Goal: Task Accomplishment & Management: Manage account settings

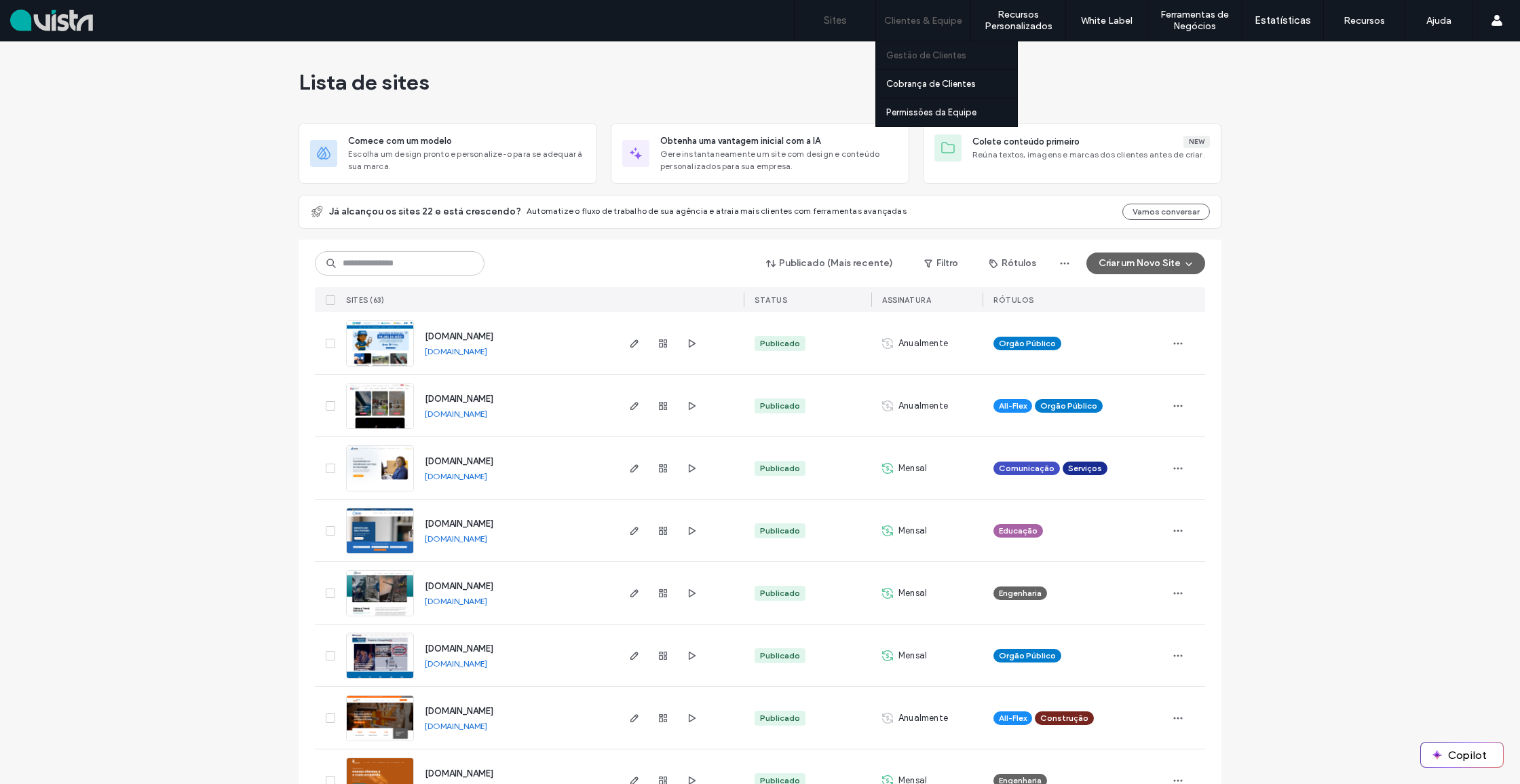
click at [921, 58] on label "Gestão de Clientes" at bounding box center [927, 56] width 80 height 10
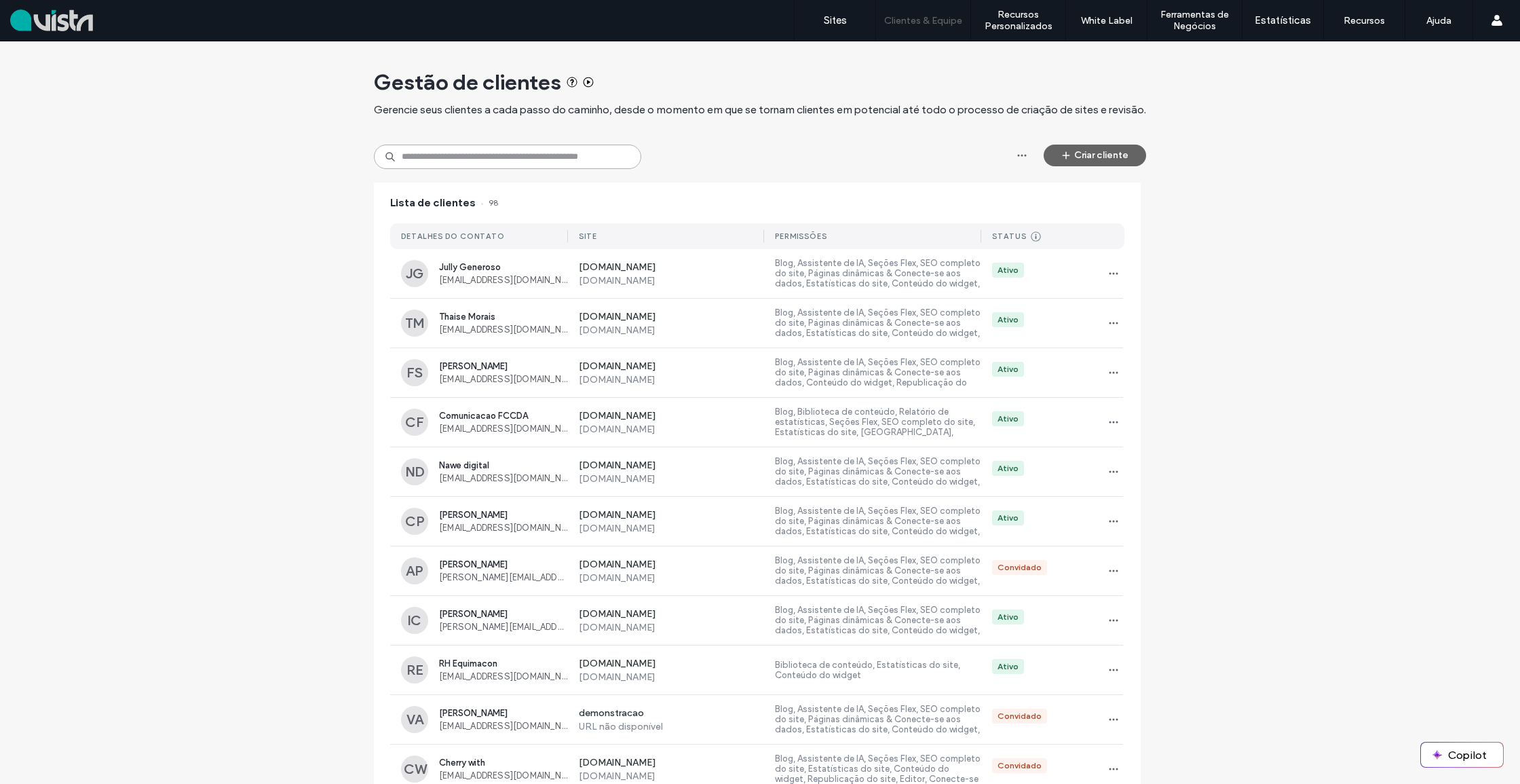
click at [577, 159] on input at bounding box center [508, 157] width 267 height 24
click at [1084, 157] on button "Criar cliente" at bounding box center [1095, 155] width 102 height 22
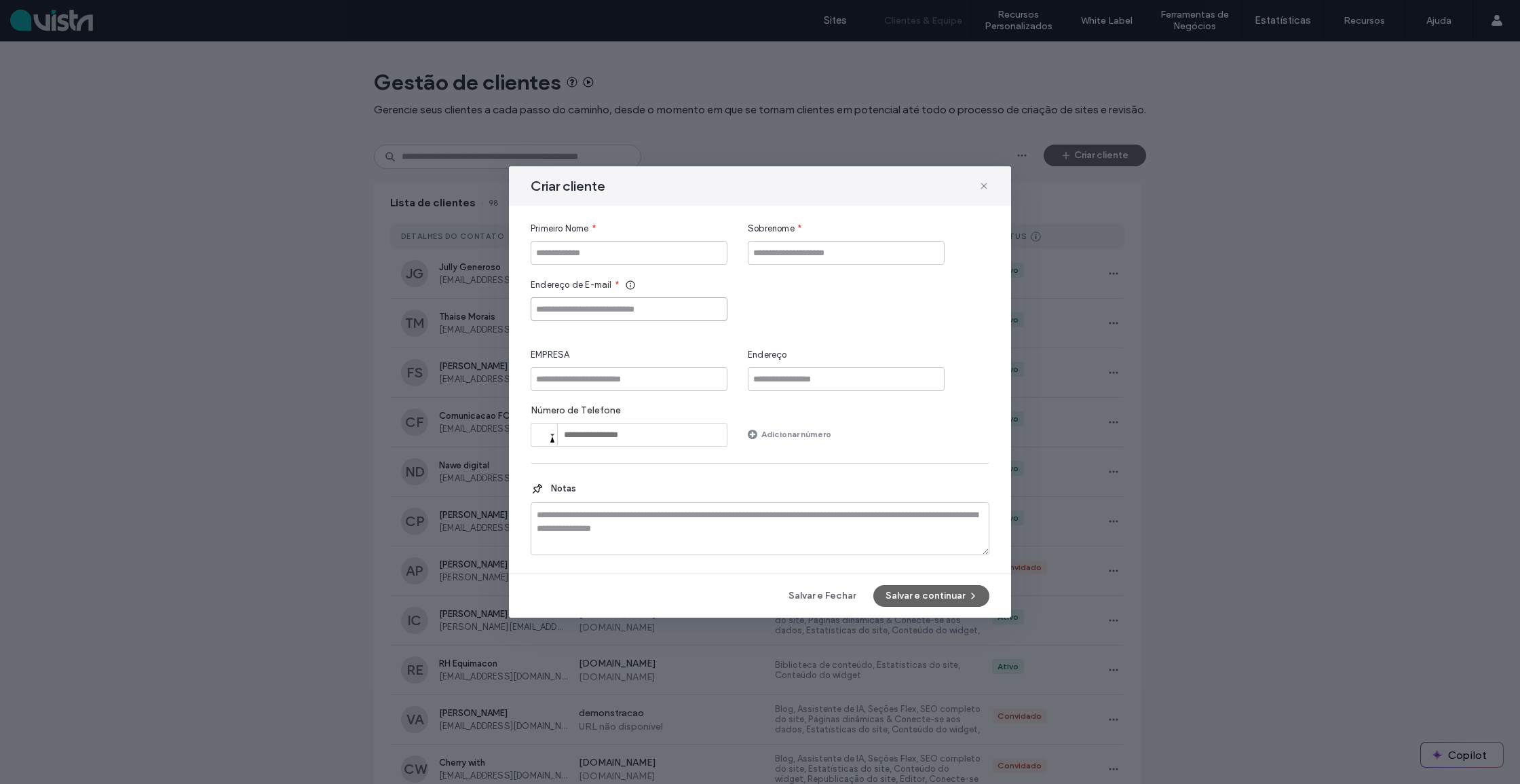
drag, startPoint x: 599, startPoint y: 307, endPoint x: 610, endPoint y: 310, distance: 11.4
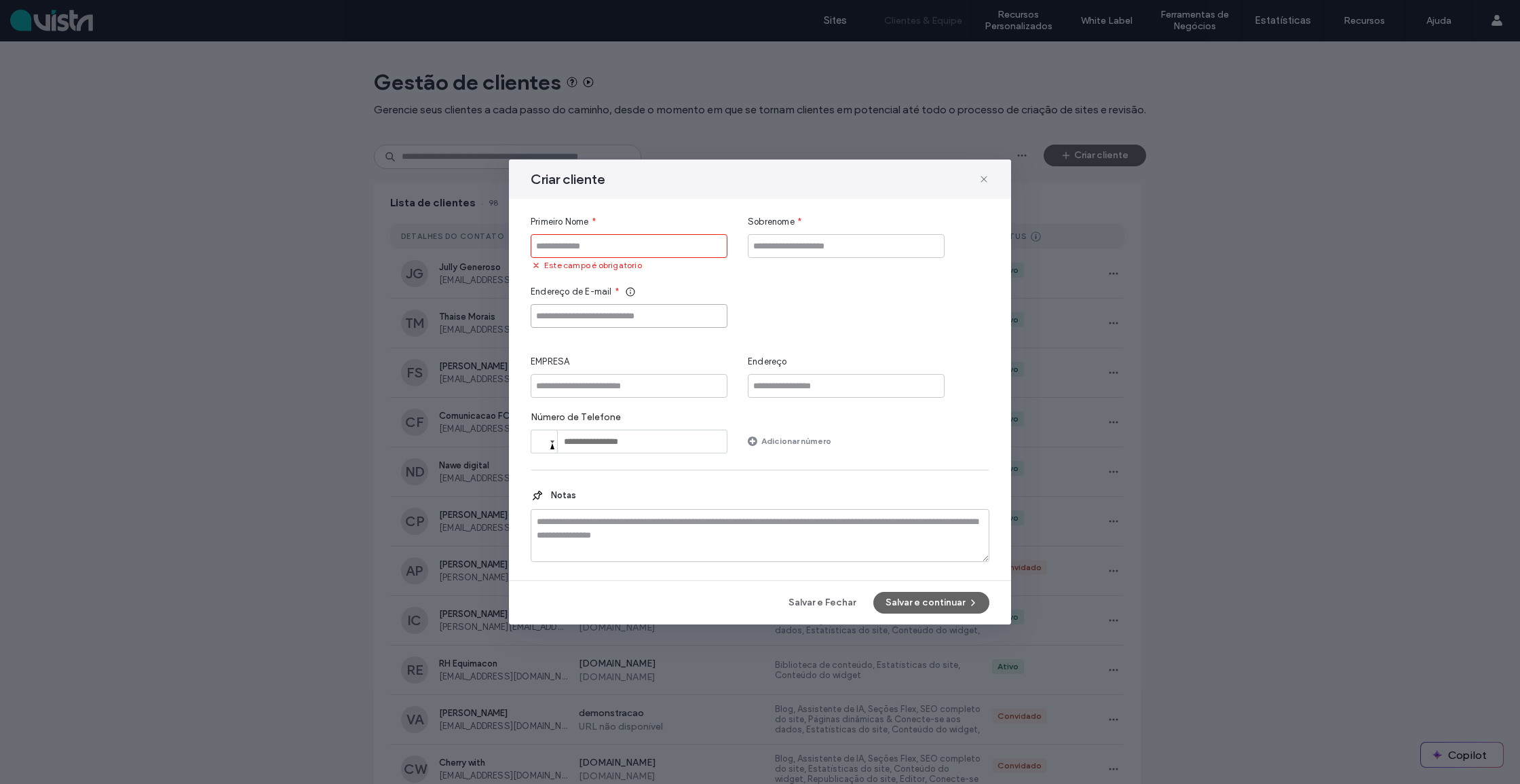
paste input "**********"
type input "**********"
click at [595, 251] on input "Primeiro Nome" at bounding box center [629, 245] width 197 height 23
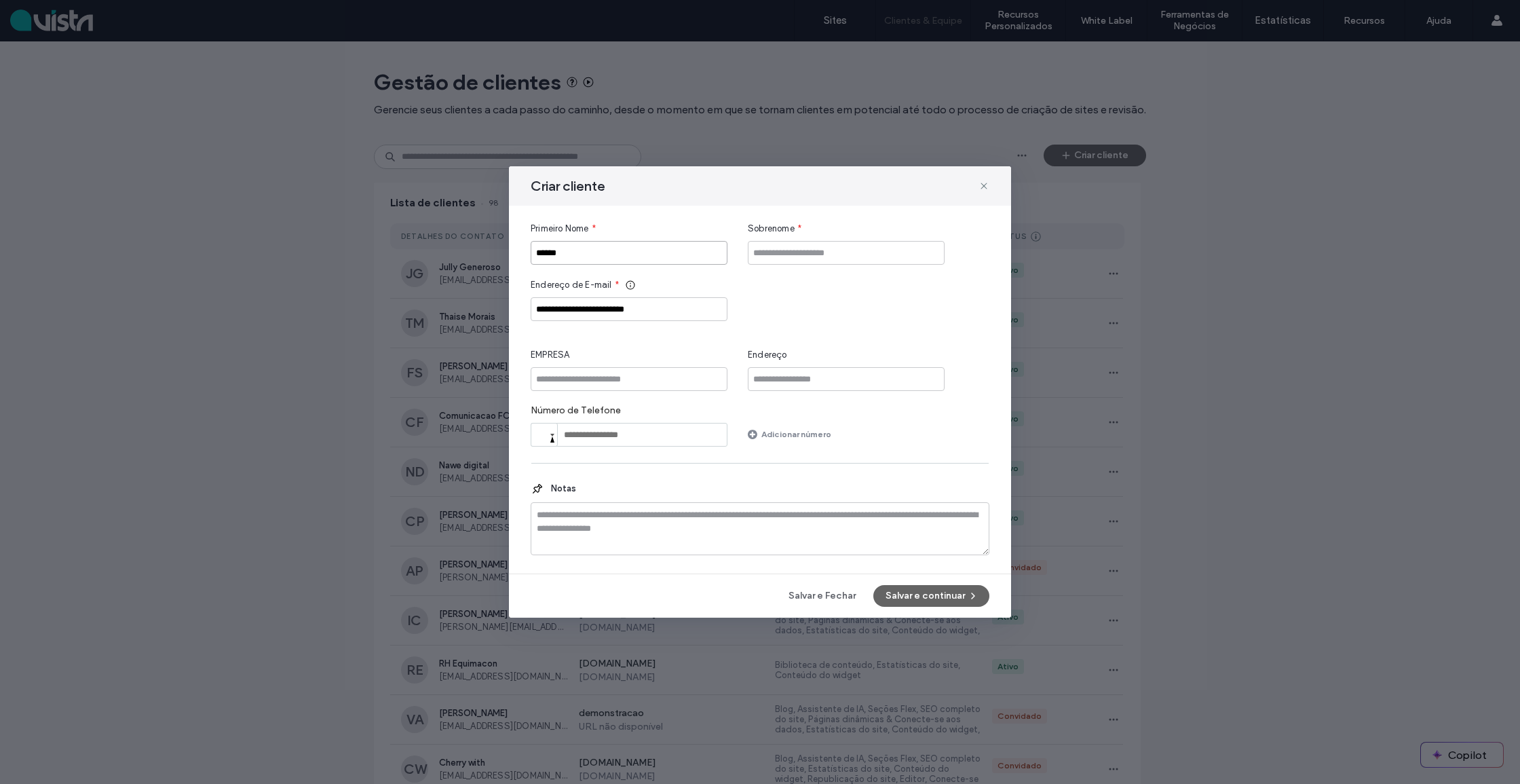
type input "******"
type input "*******"
type input "****"
click at [908, 597] on button "Salvar e continuar" at bounding box center [932, 595] width 116 height 22
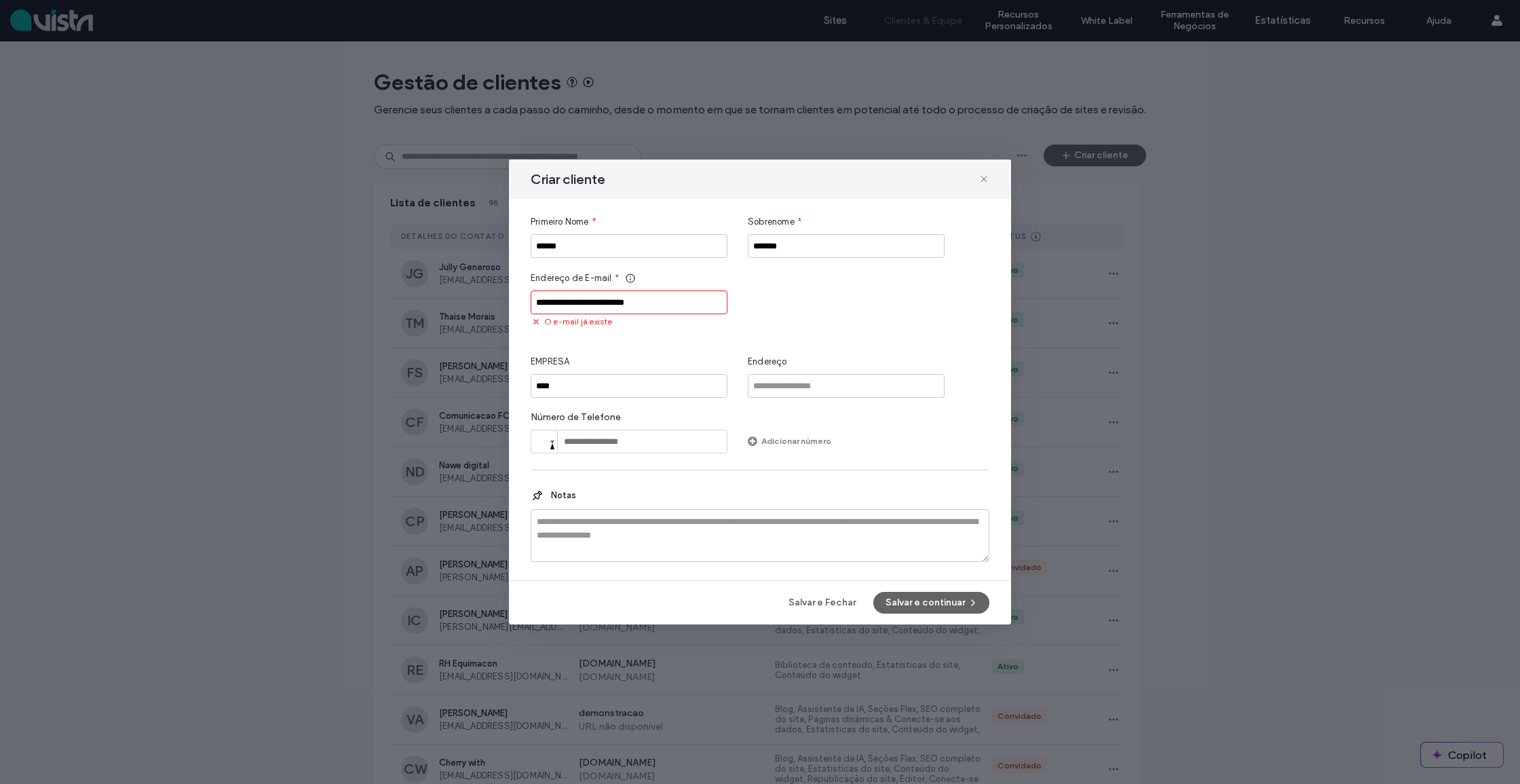
drag, startPoint x: 566, startPoint y: 307, endPoint x: 573, endPoint y: 304, distance: 7.6
click at [566, 306] on input "**********" at bounding box center [629, 302] width 197 height 23
drag, startPoint x: 986, startPoint y: 178, endPoint x: 951, endPoint y: 182, distance: 35.2
click at [980, 177] on span at bounding box center [984, 179] width 11 height 17
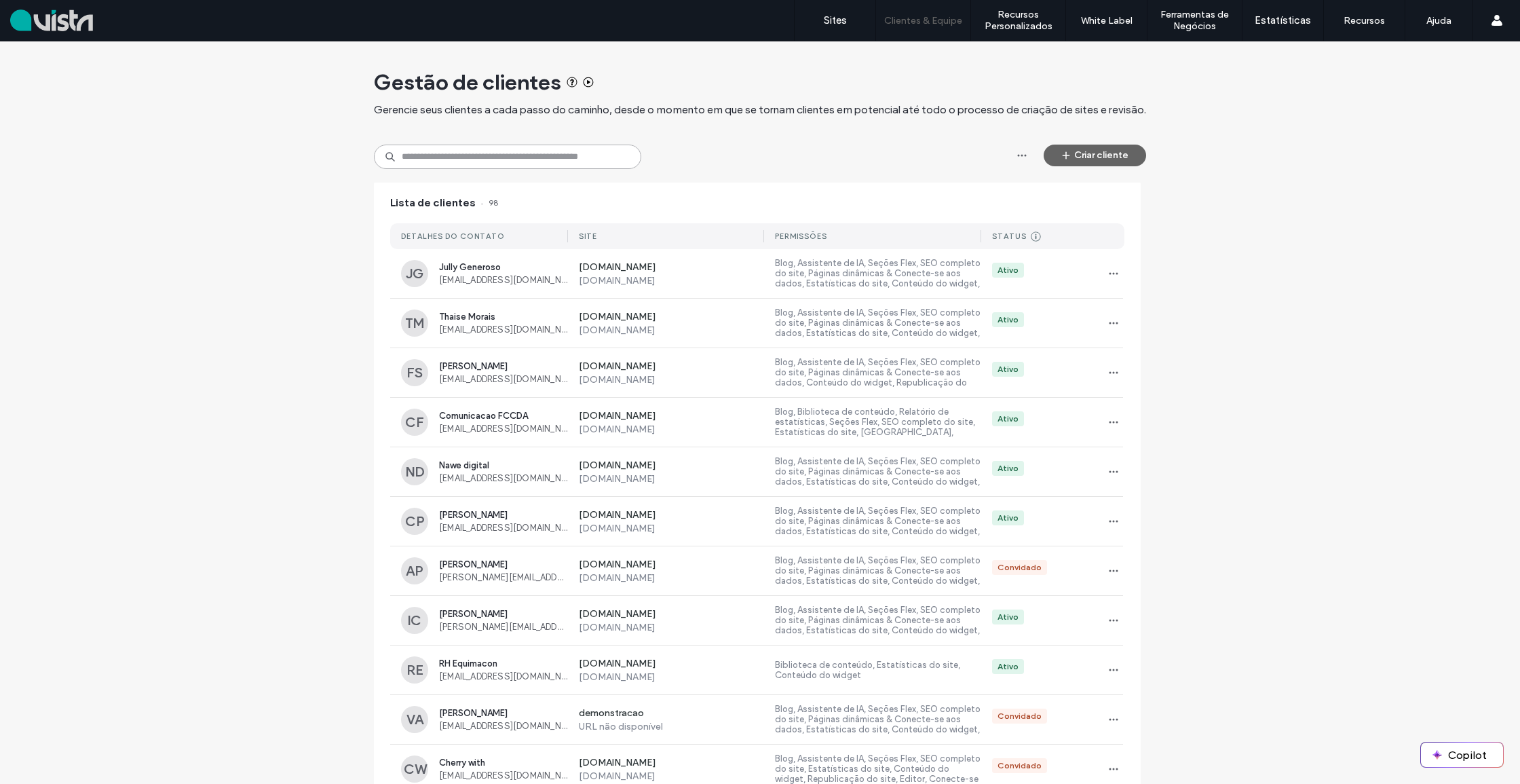
click at [580, 156] on input at bounding box center [508, 157] width 267 height 24
paste input "**********"
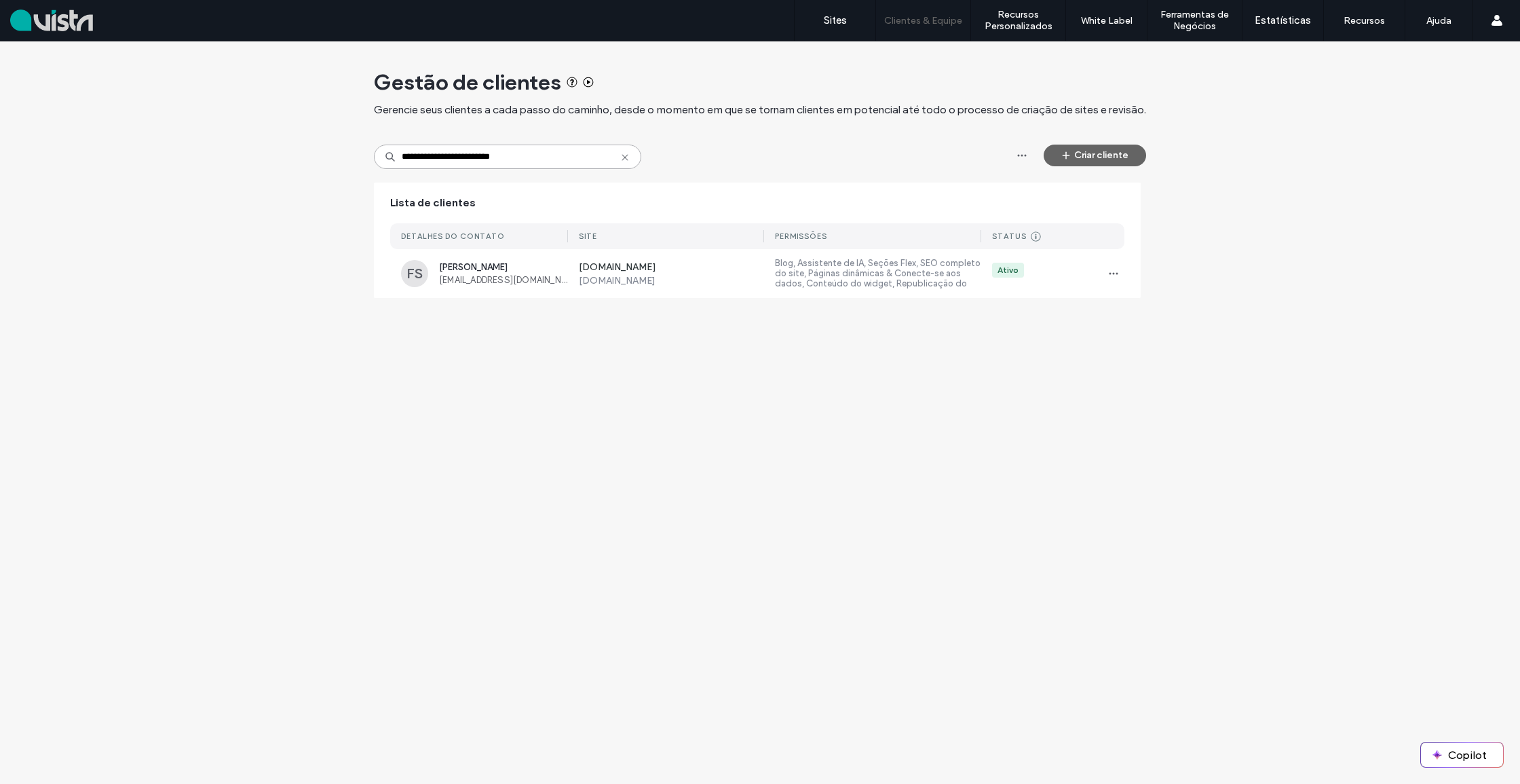
type input "**********"
click at [1014, 269] on div "Ativo" at bounding box center [1008, 270] width 21 height 12
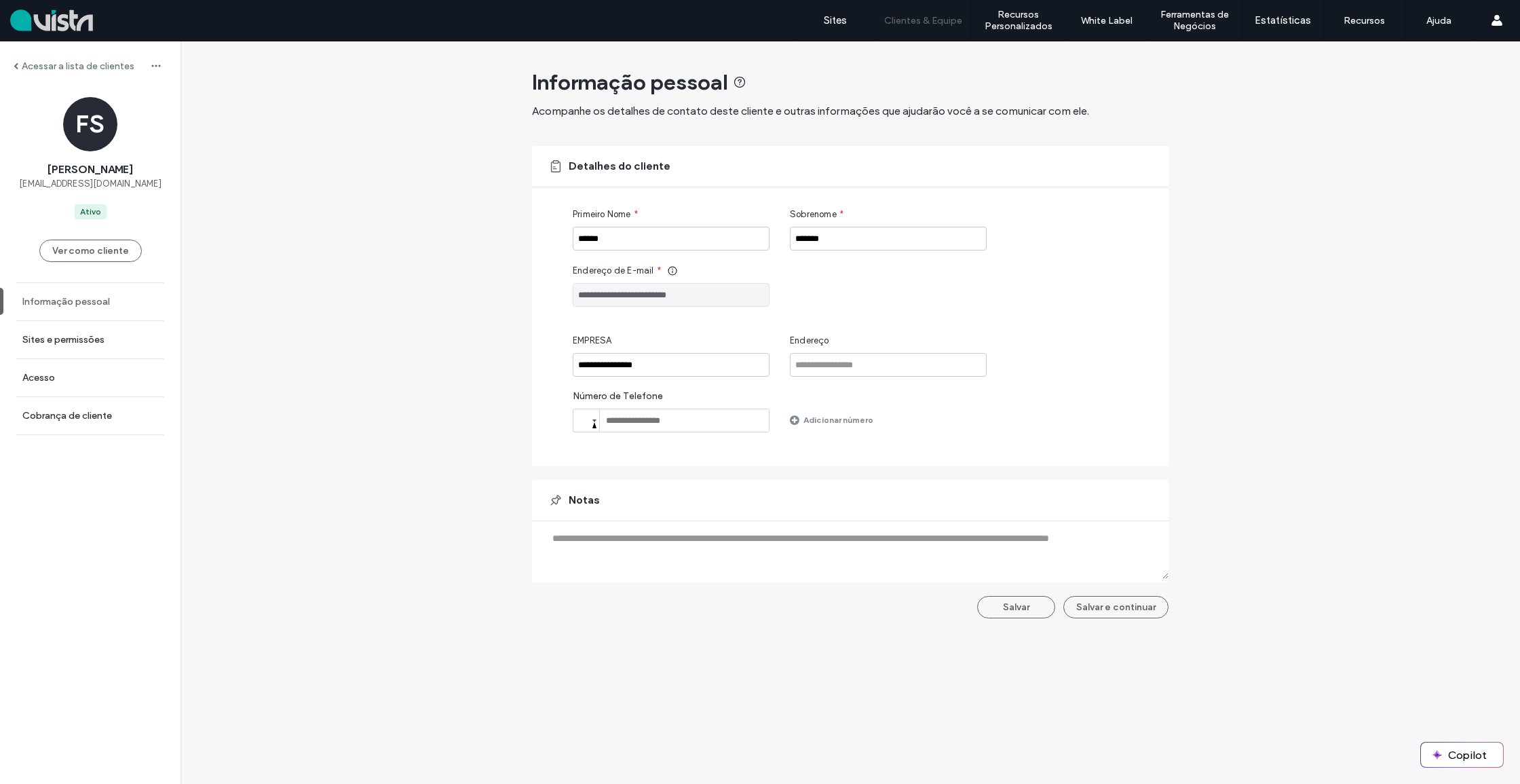
click at [89, 304] on label "Informação pessoal" at bounding box center [66, 301] width 88 height 11
click at [88, 299] on label "Informação pessoal" at bounding box center [66, 301] width 88 height 11
drag, startPoint x: 88, startPoint y: 302, endPoint x: 80, endPoint y: 310, distance: 11.3
click at [88, 302] on label "Informação pessoal" at bounding box center [66, 301] width 88 height 11
click at [63, 337] on label "Sites e permissões" at bounding box center [63, 339] width 82 height 11
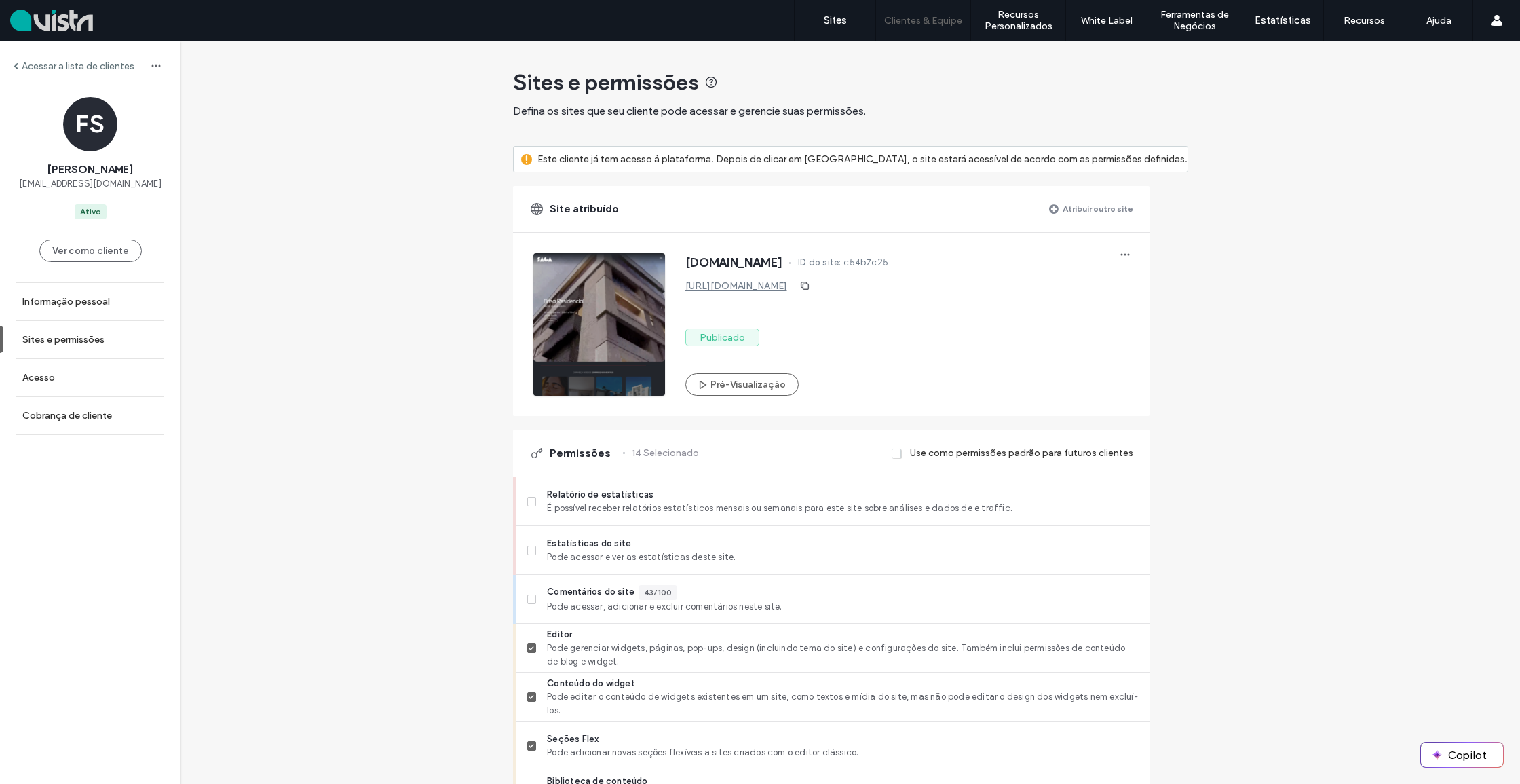
drag, startPoint x: 1147, startPoint y: 123, endPoint x: 1143, endPoint y: 107, distance: 16.5
click at [839, 23] on label "Sites" at bounding box center [835, 20] width 23 height 12
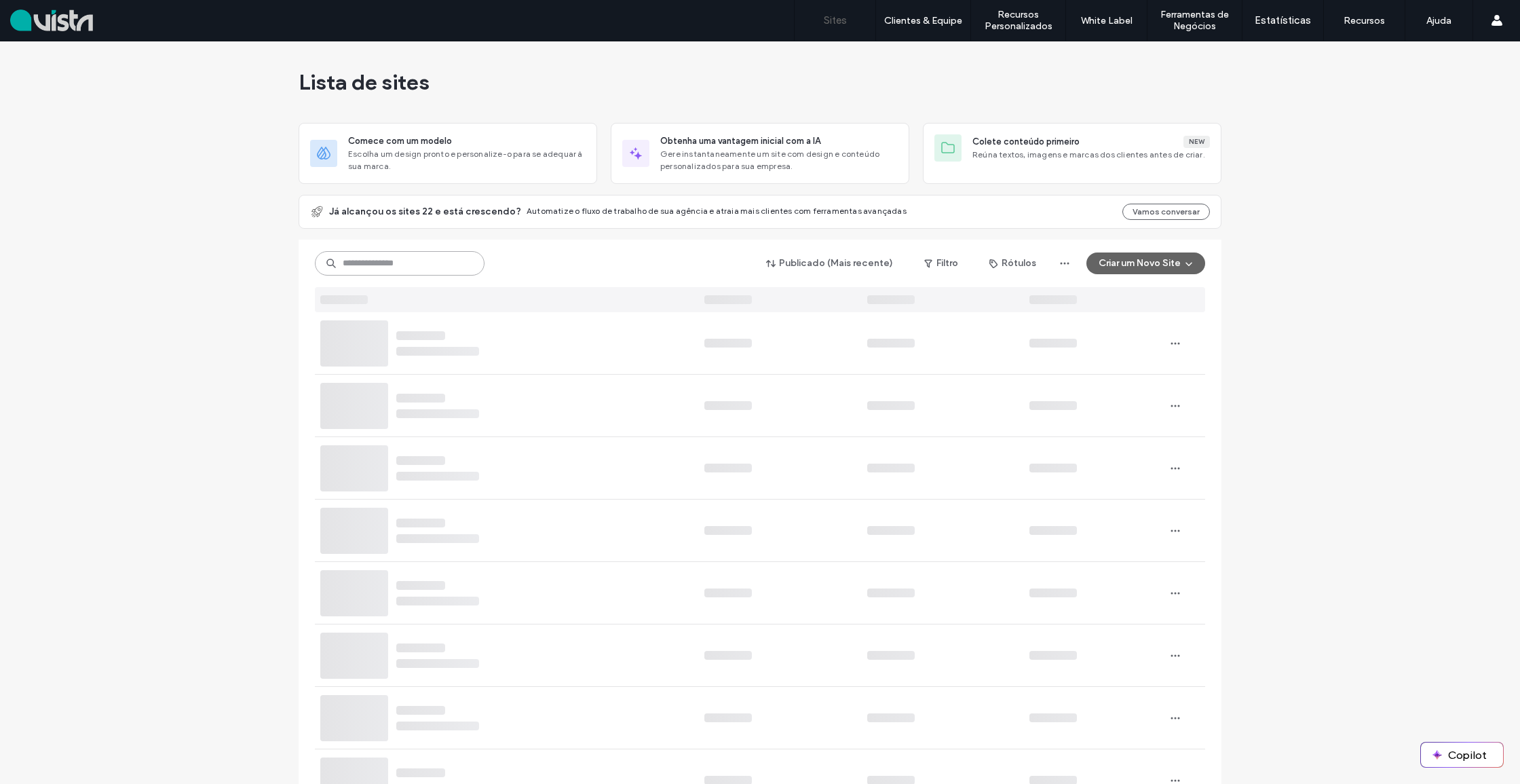
drag, startPoint x: 411, startPoint y: 264, endPoint x: 364, endPoint y: 248, distance: 49.6
click at [409, 264] on input at bounding box center [400, 263] width 170 height 24
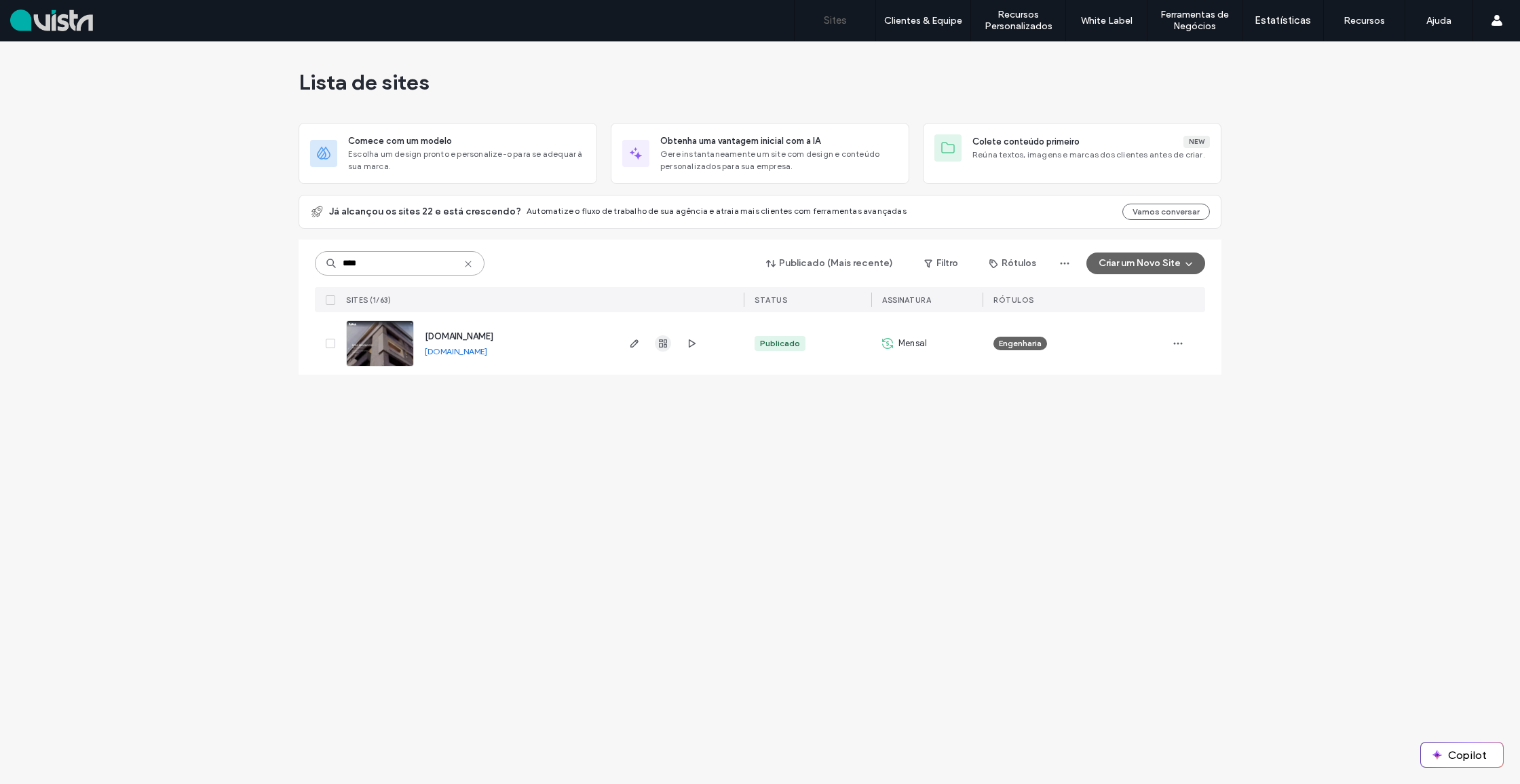
type input "****"
click at [656, 347] on span "button" at bounding box center [663, 343] width 16 height 16
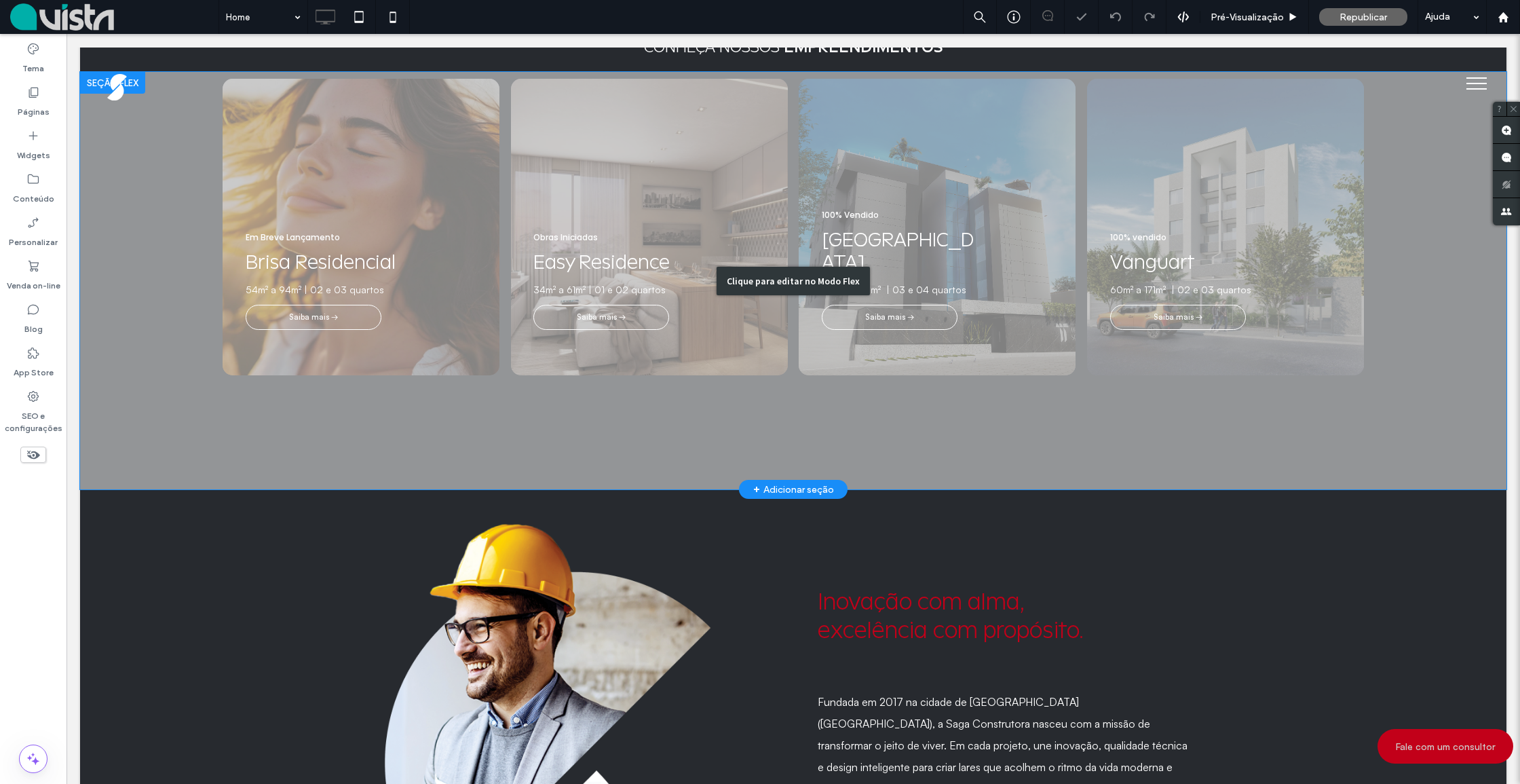
click at [679, 306] on div "Clique para editar no Modo Flex" at bounding box center [793, 280] width 1426 height 417
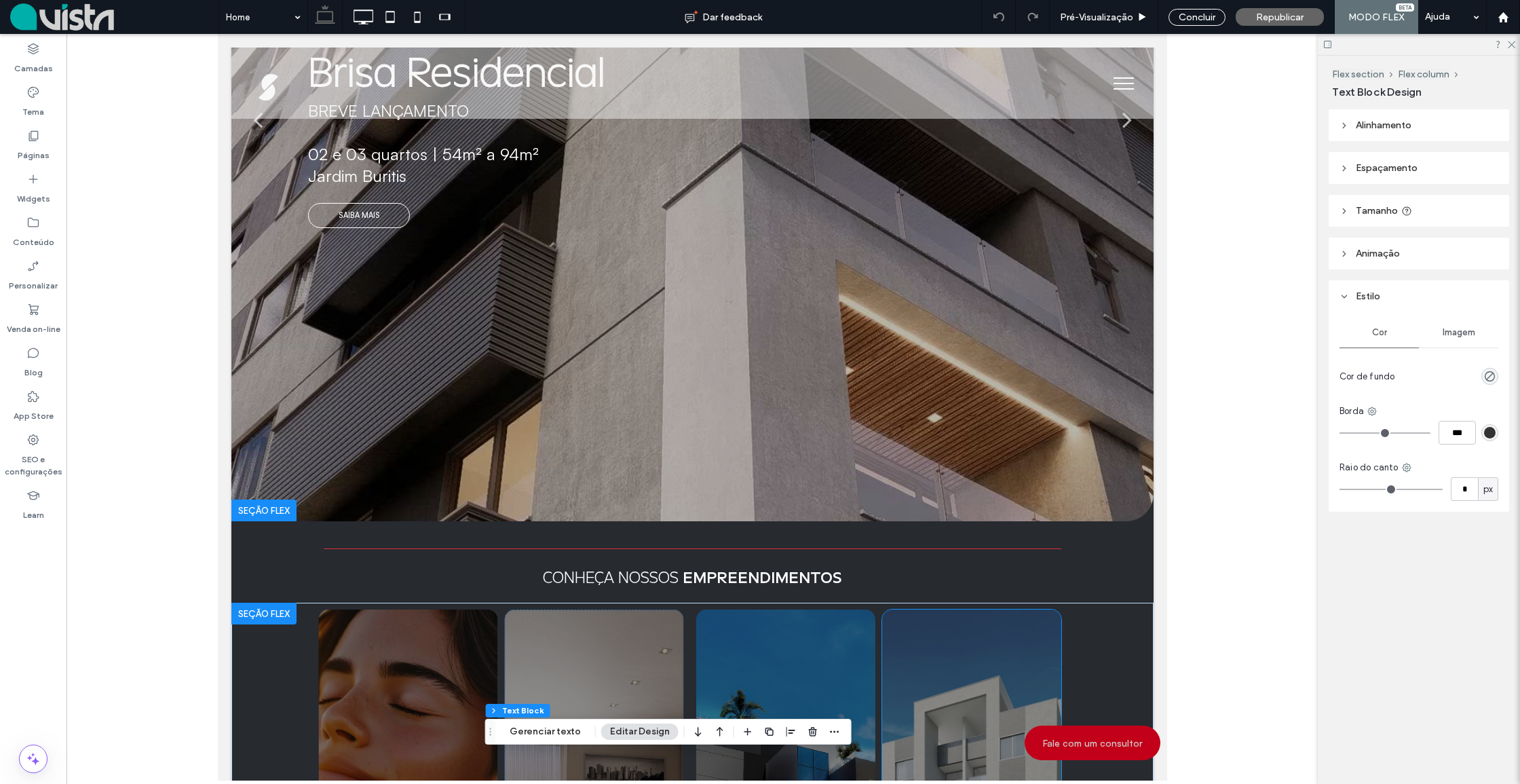
scroll to position [310, 0]
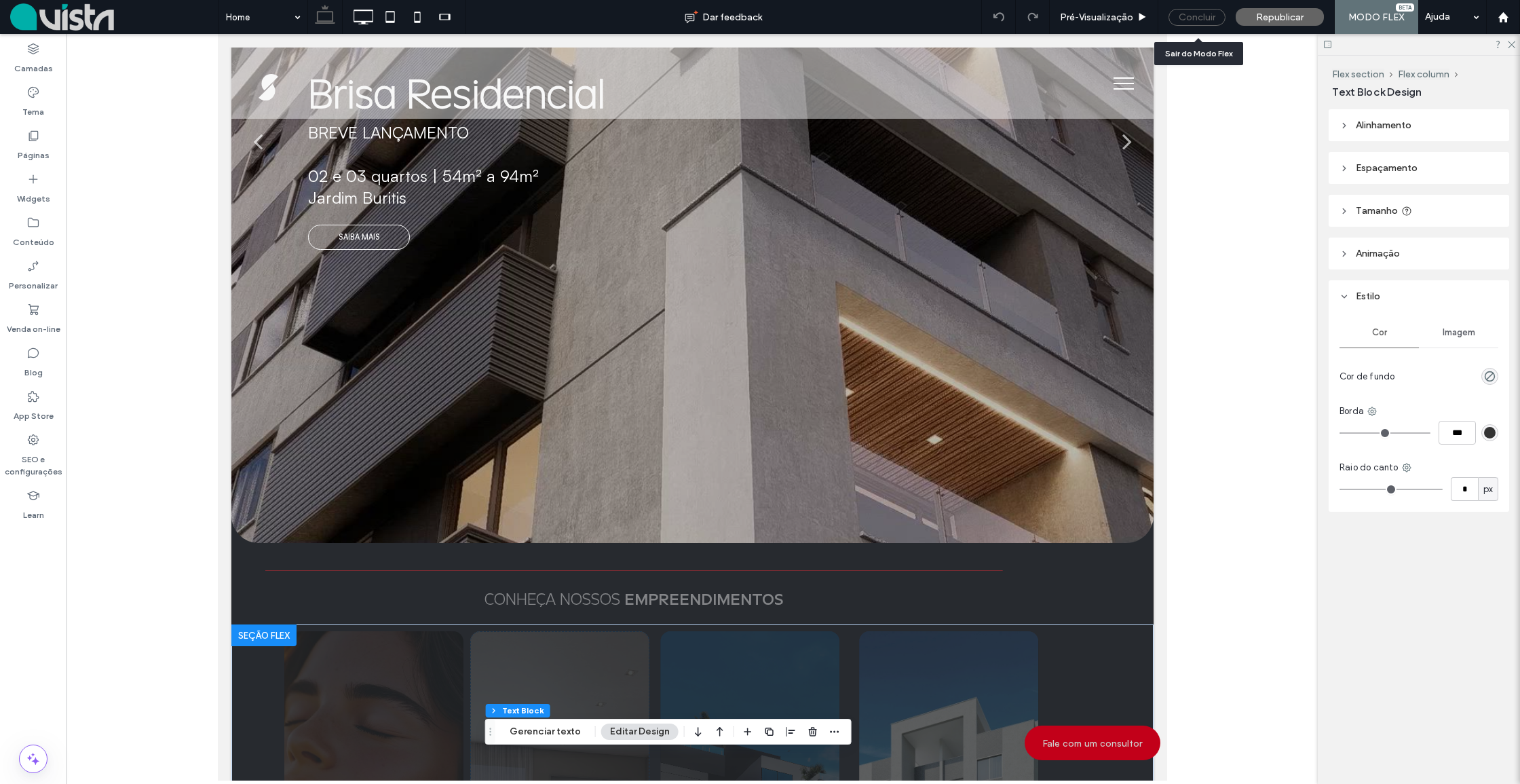
click at [1196, 20] on div "Concluir" at bounding box center [1197, 17] width 57 height 17
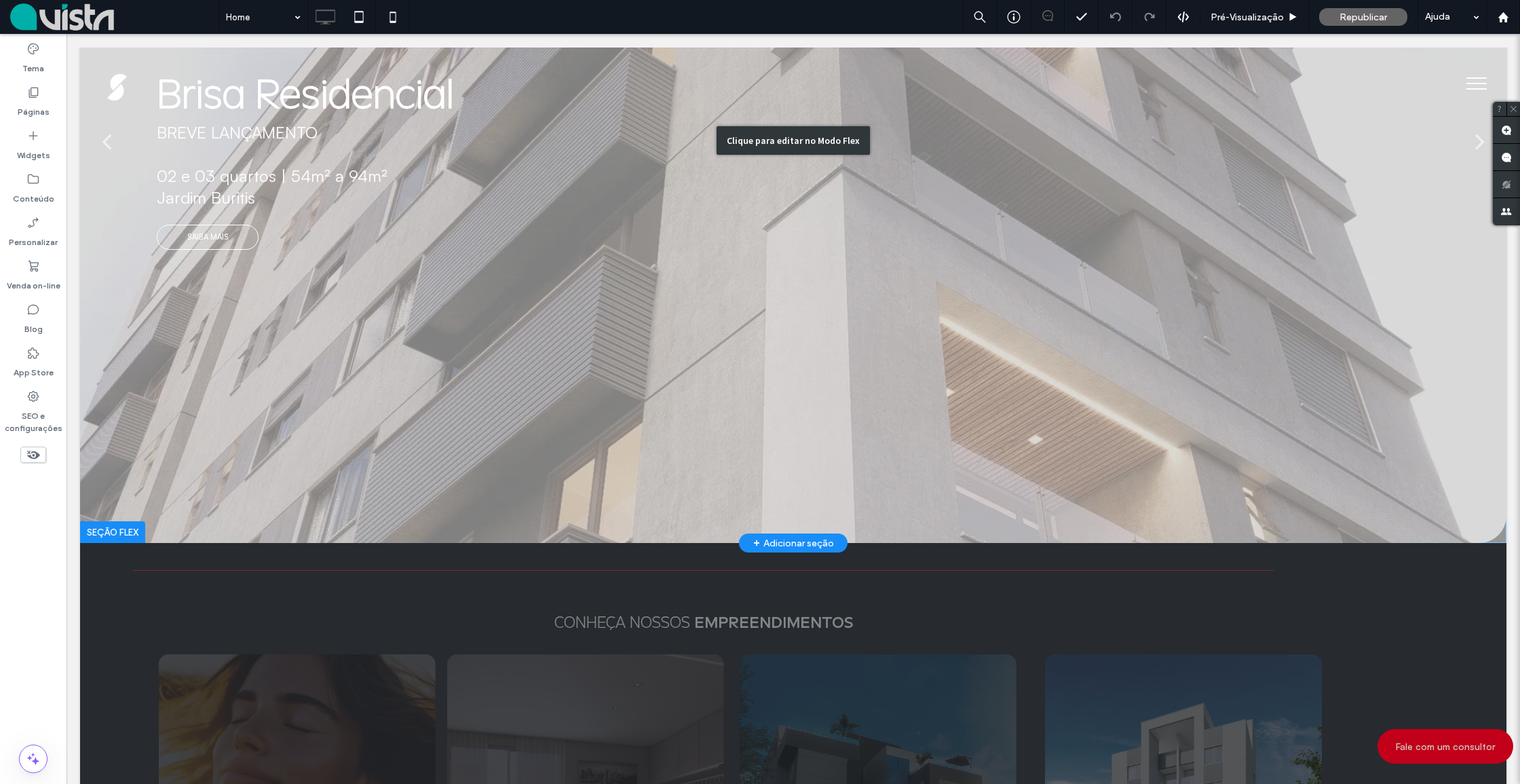
click at [172, 397] on div "Clique para editar no Modo Flex" at bounding box center [793, 140] width 1426 height 805
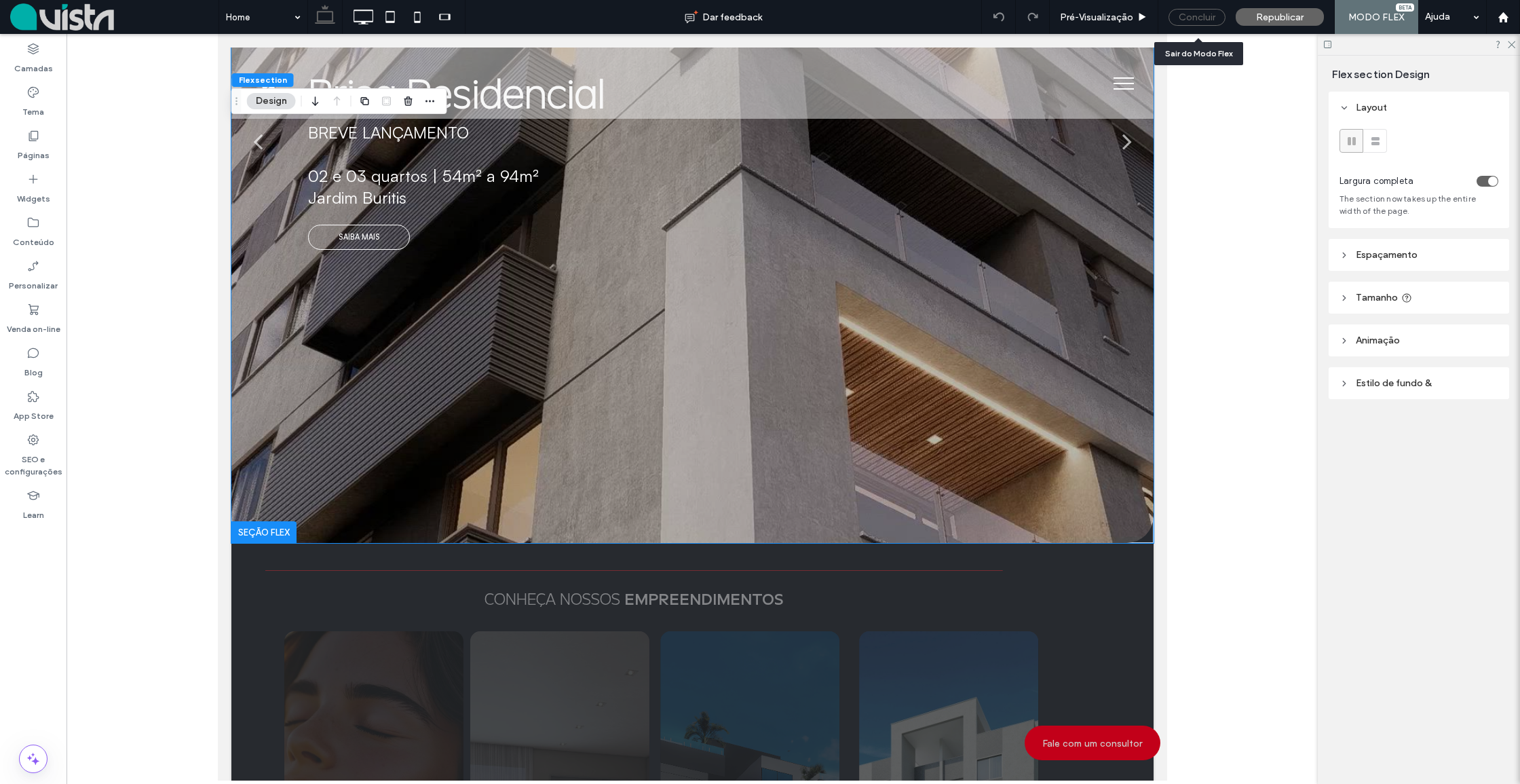
click at [1193, 17] on div "Concluir" at bounding box center [1197, 17] width 57 height 17
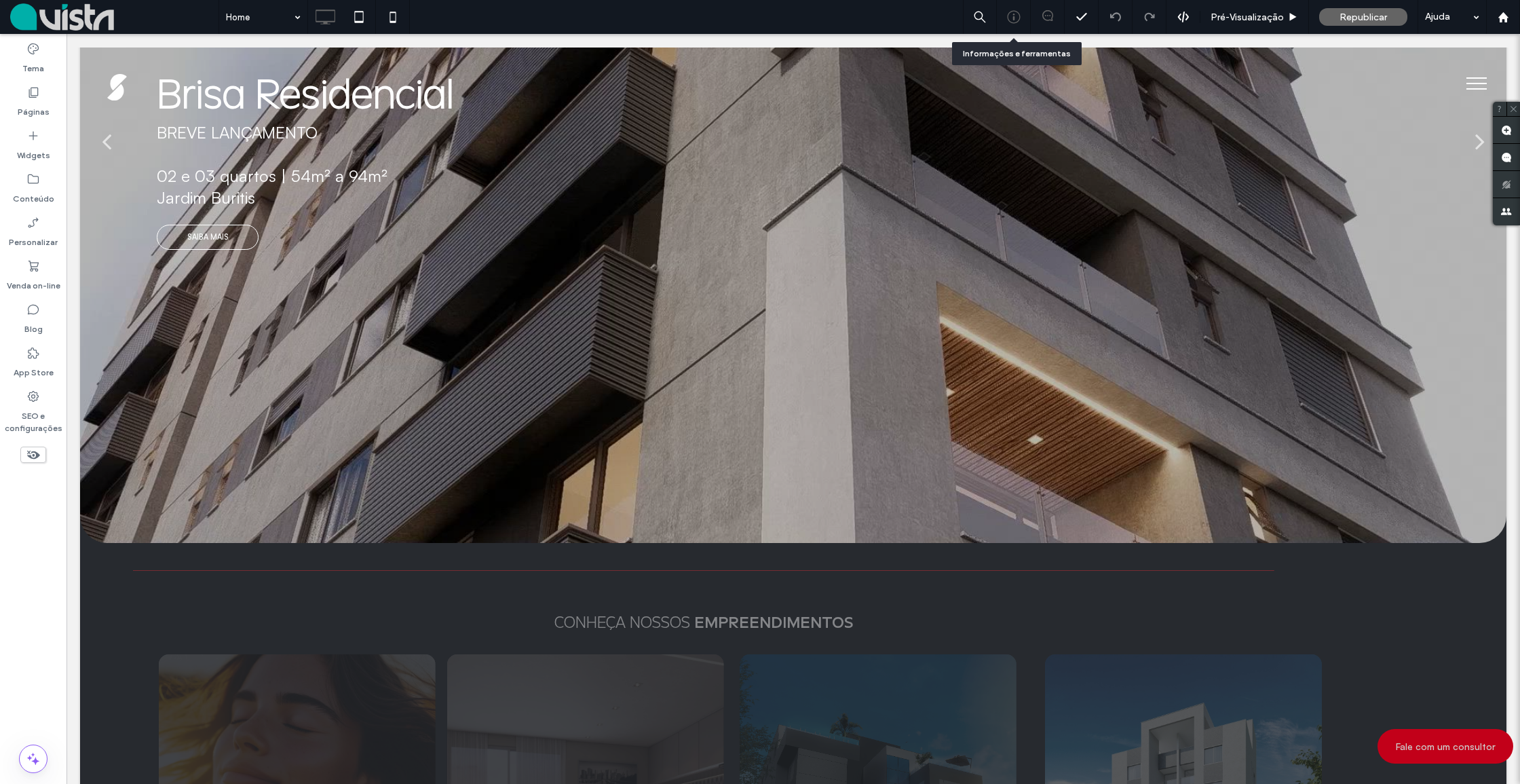
click at [1012, 19] on icon at bounding box center [1014, 17] width 14 height 14
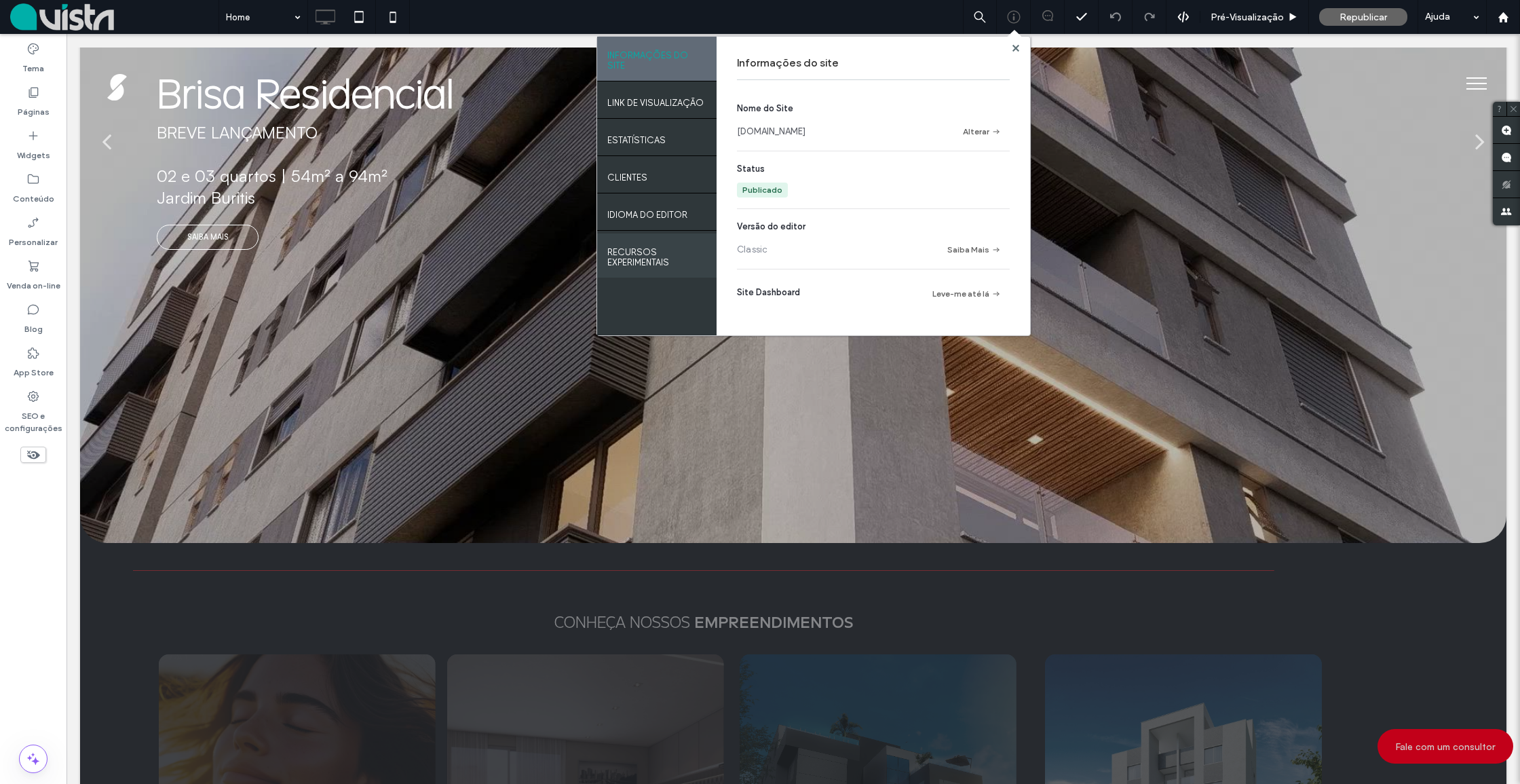
click at [634, 246] on div "Recursos Experimentais" at bounding box center [657, 255] width 120 height 44
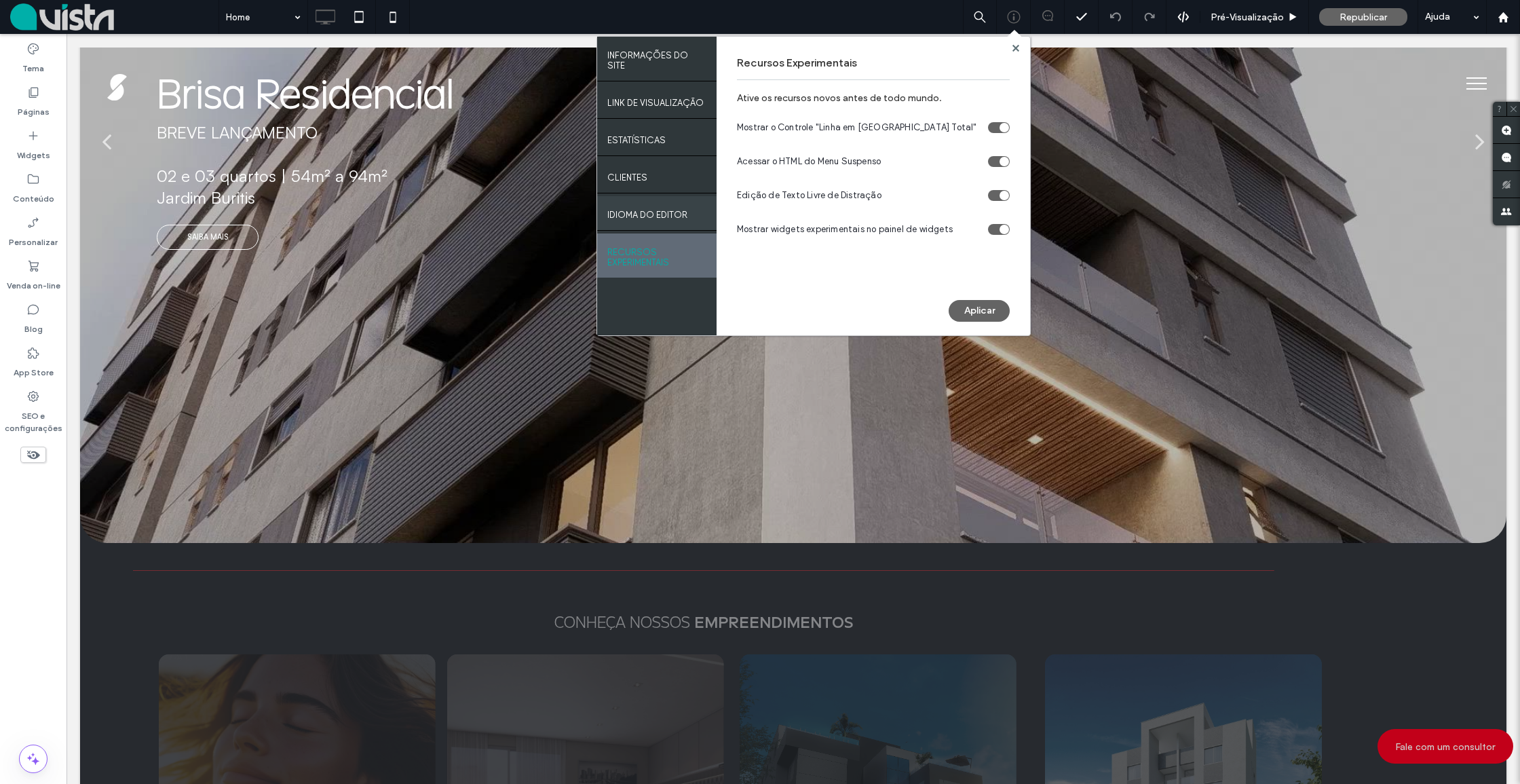
click at [652, 203] on label "IDIOMA DO EDITOR" at bounding box center [647, 212] width 80 height 17
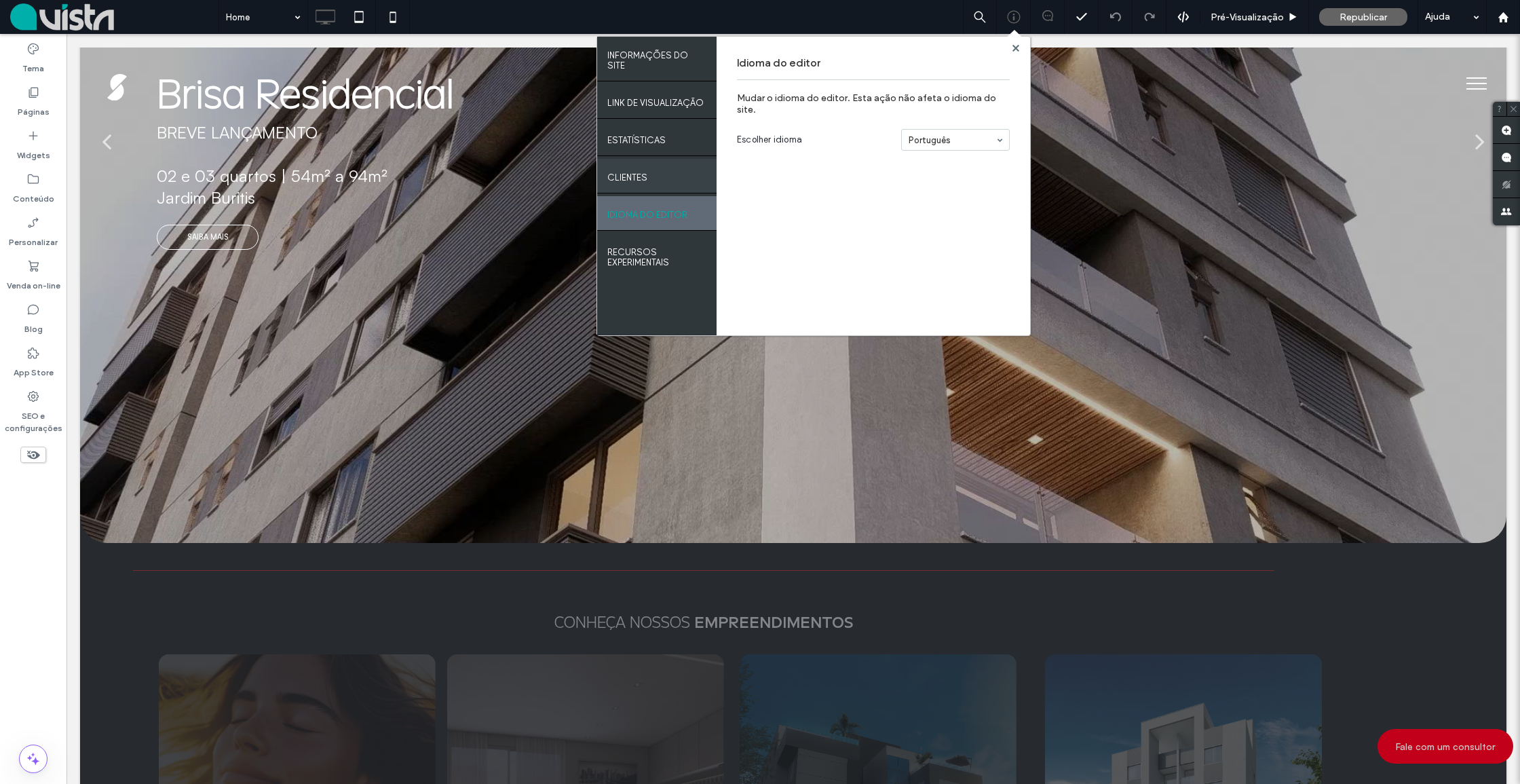
click at [665, 160] on div "Clientes" at bounding box center [657, 175] width 120 height 34
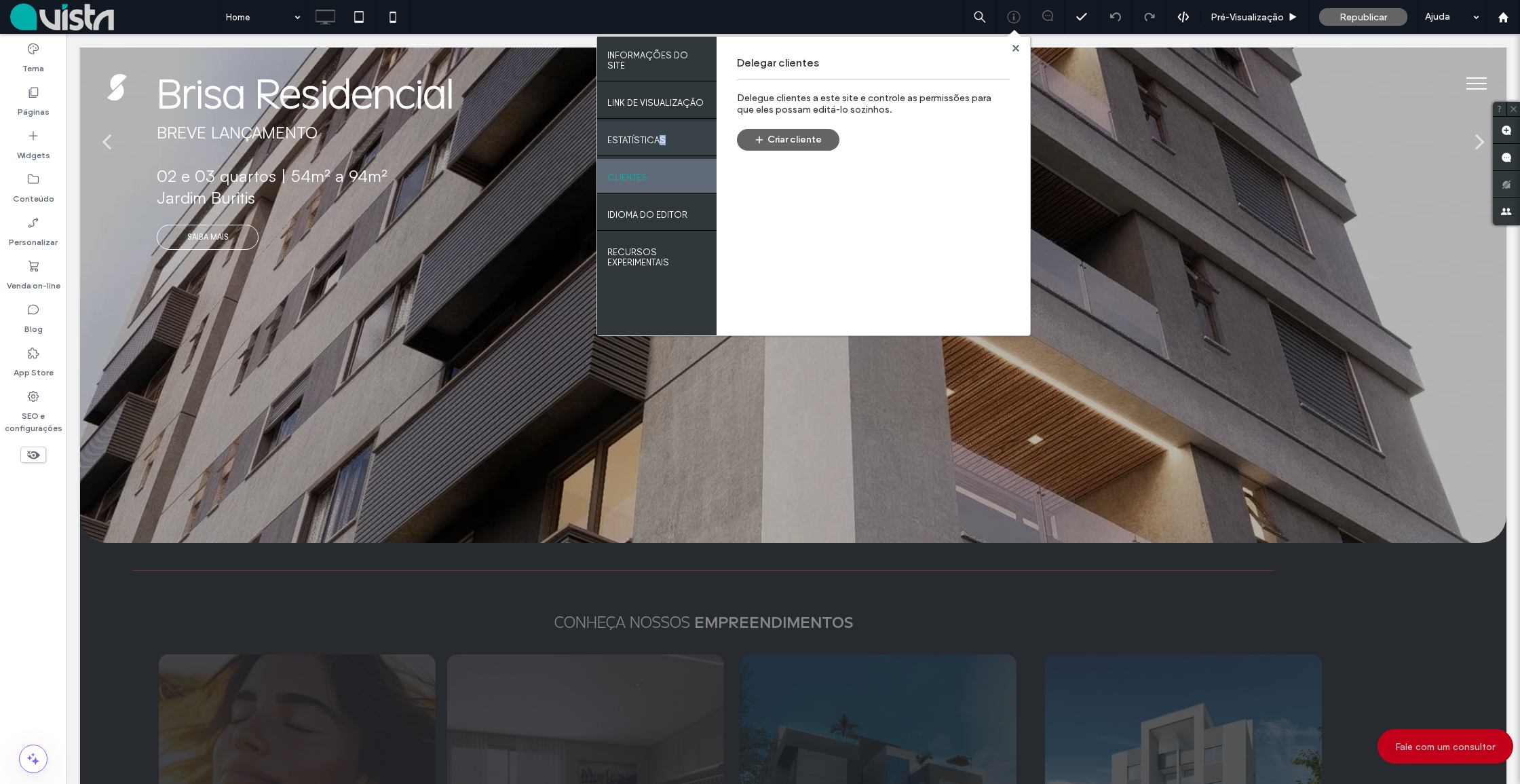
click at [660, 128] on label "Estatísticas" at bounding box center [636, 137] width 58 height 17
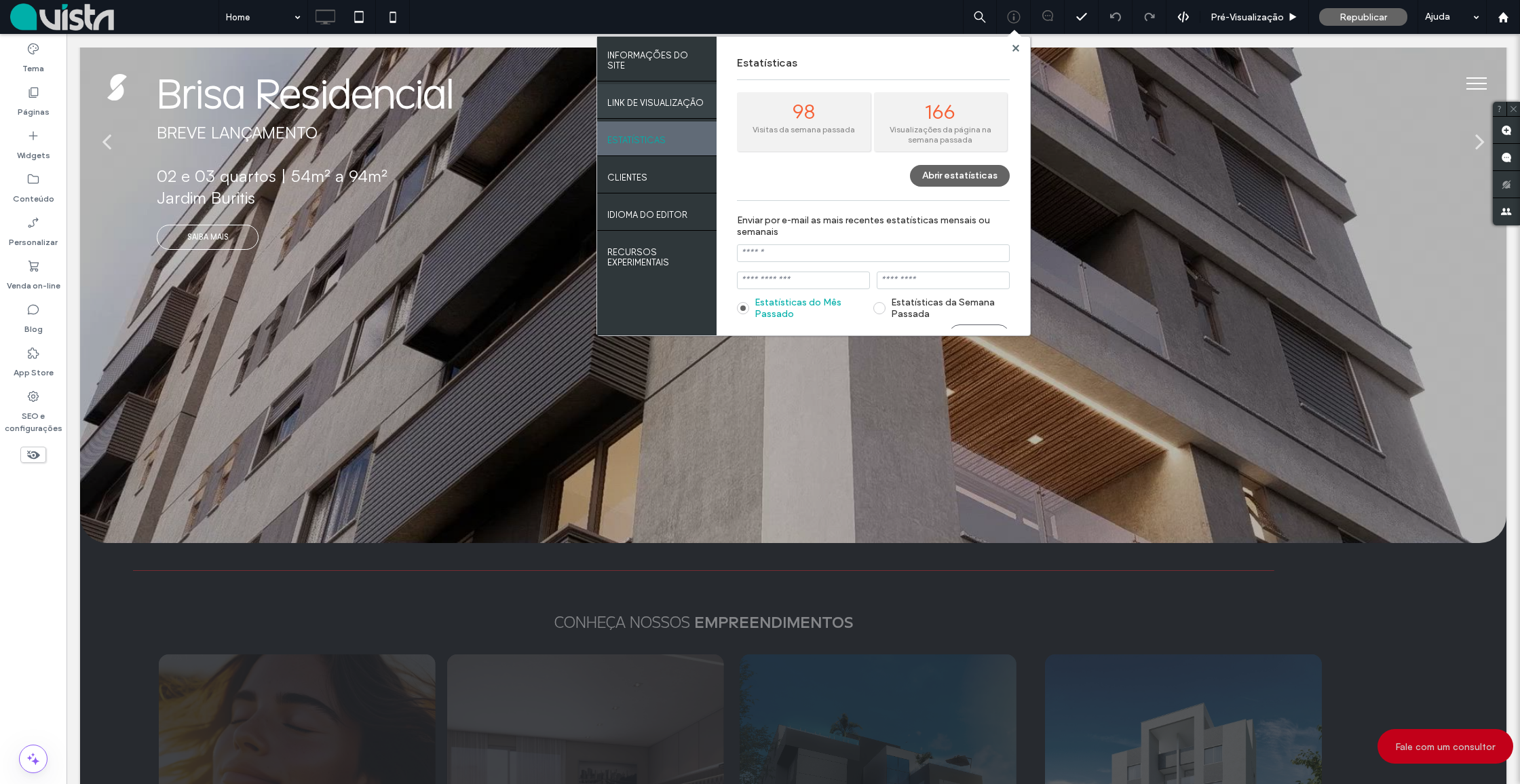
click at [672, 92] on label "LINK DE VISUALIZAÇÃO" at bounding box center [655, 100] width 96 height 17
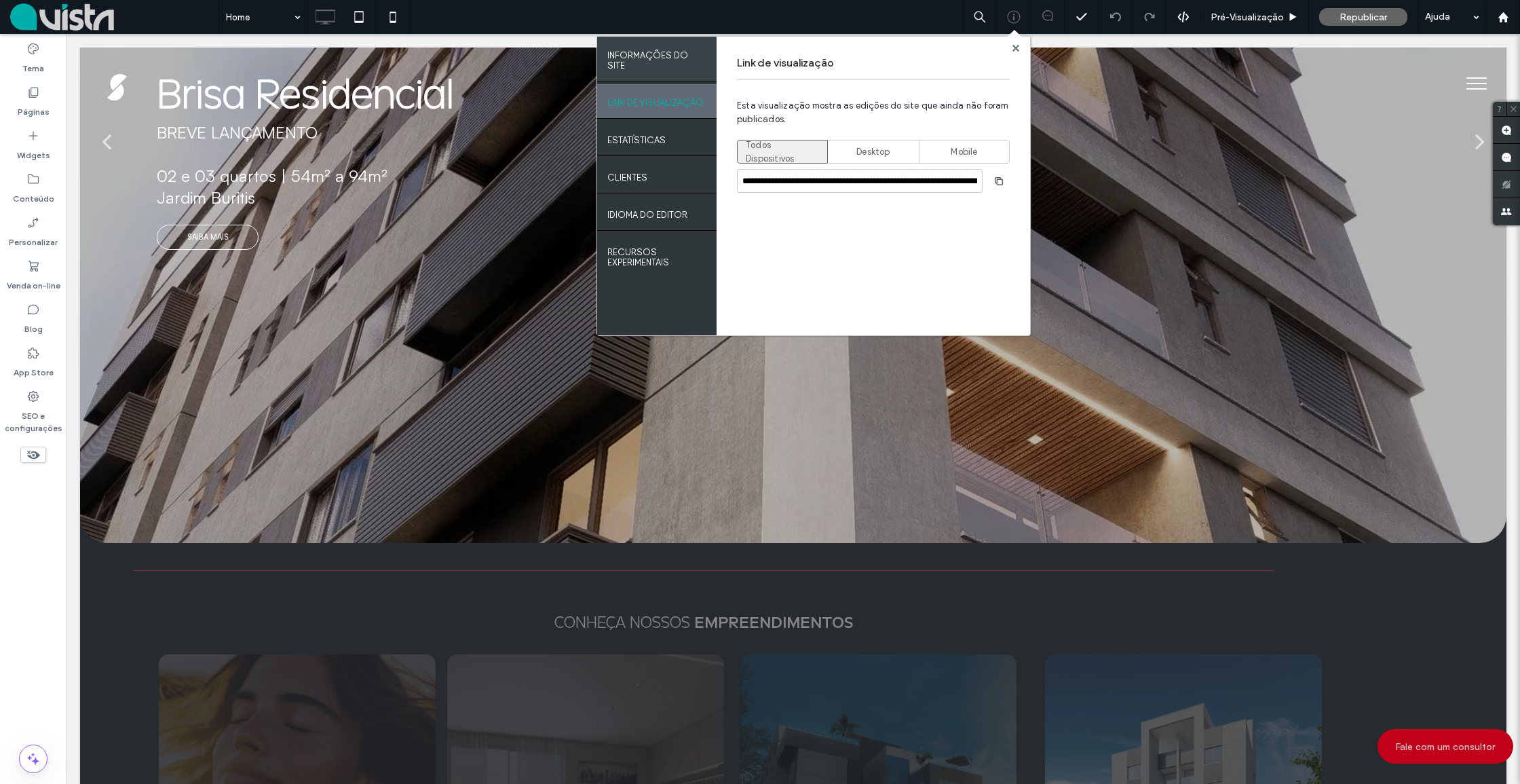
click at [665, 60] on label "INFORMAÇÕES DO SITE" at bounding box center [657, 56] width 99 height 27
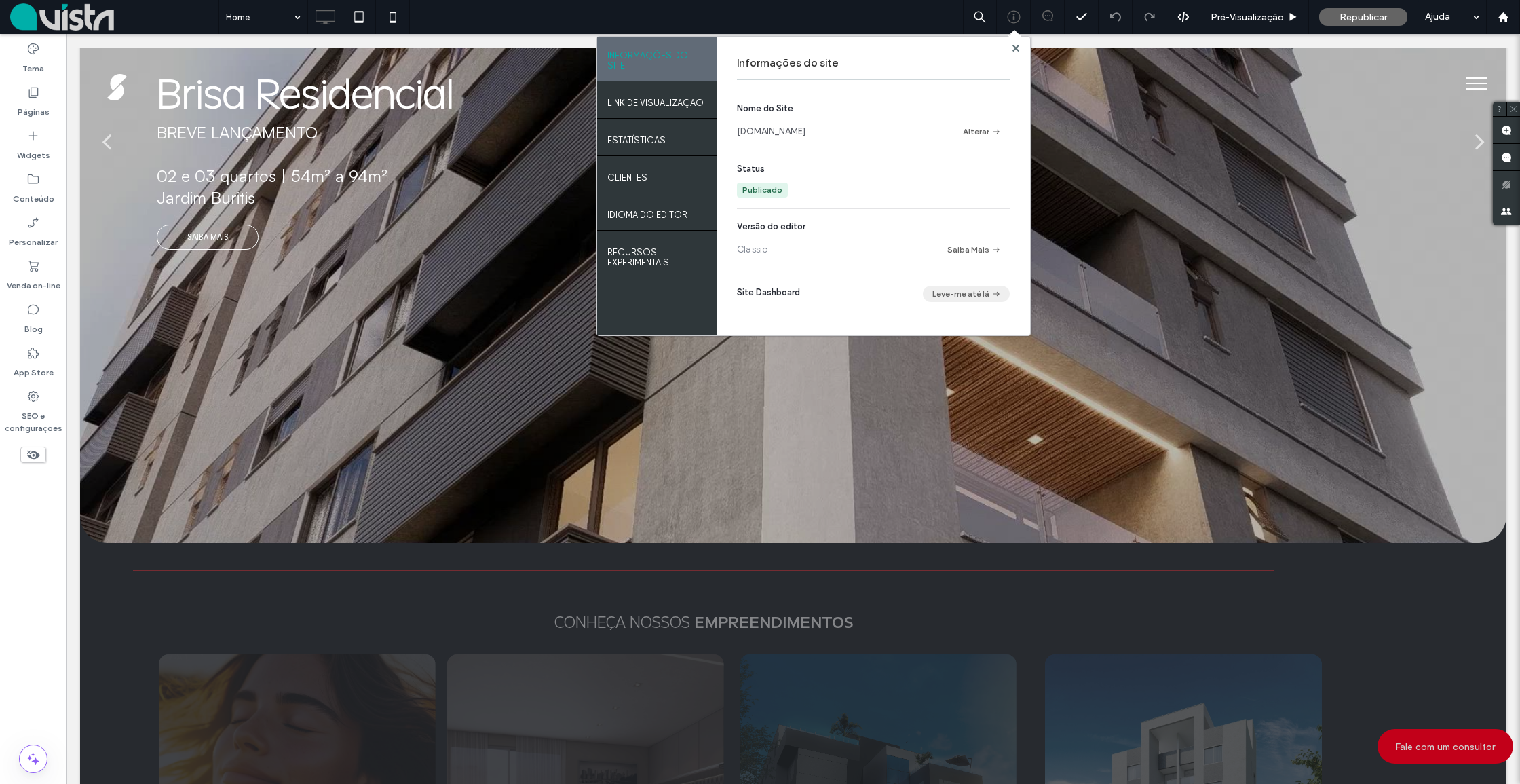
click at [951, 291] on button "Leve-me até lá" at bounding box center [966, 293] width 87 height 16
click at [961, 250] on button "Saiba Mais" at bounding box center [973, 249] width 72 height 16
drag, startPoint x: 971, startPoint y: 250, endPoint x: 908, endPoint y: 150, distance: 118.2
click at [970, 249] on button "Saiba Mais" at bounding box center [973, 249] width 72 height 16
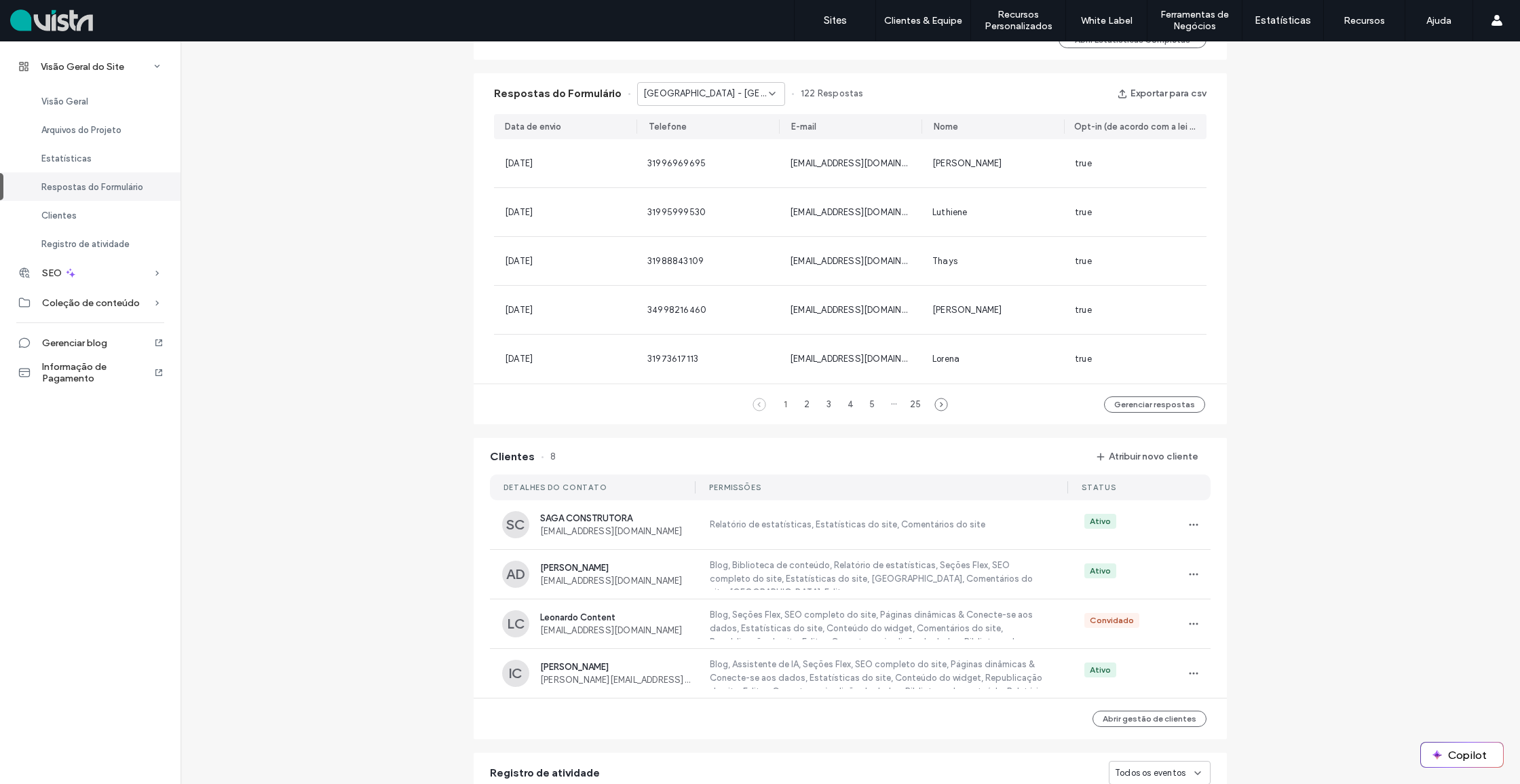
scroll to position [846, 0]
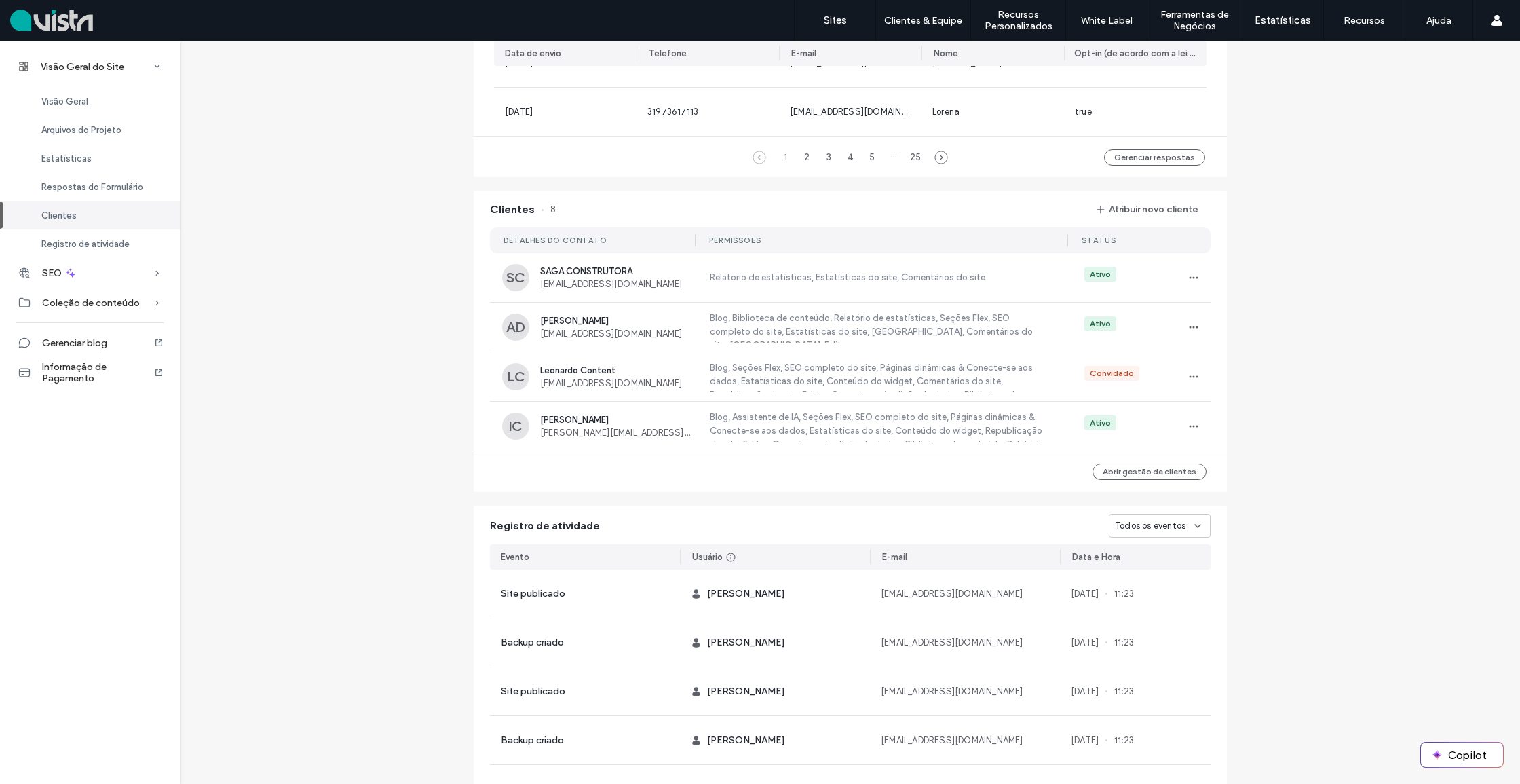
scroll to position [1103, 0]
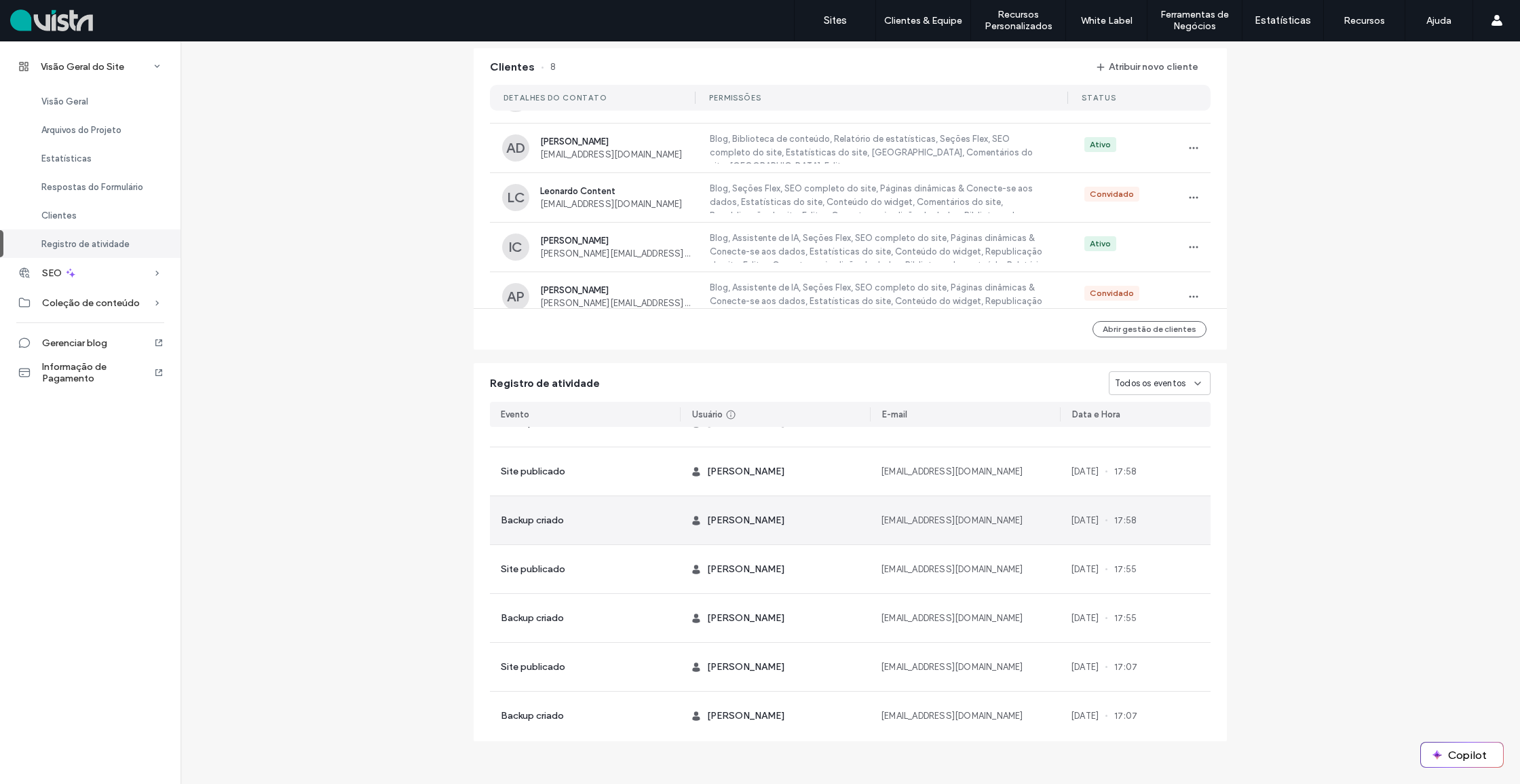
scroll to position [116, 0]
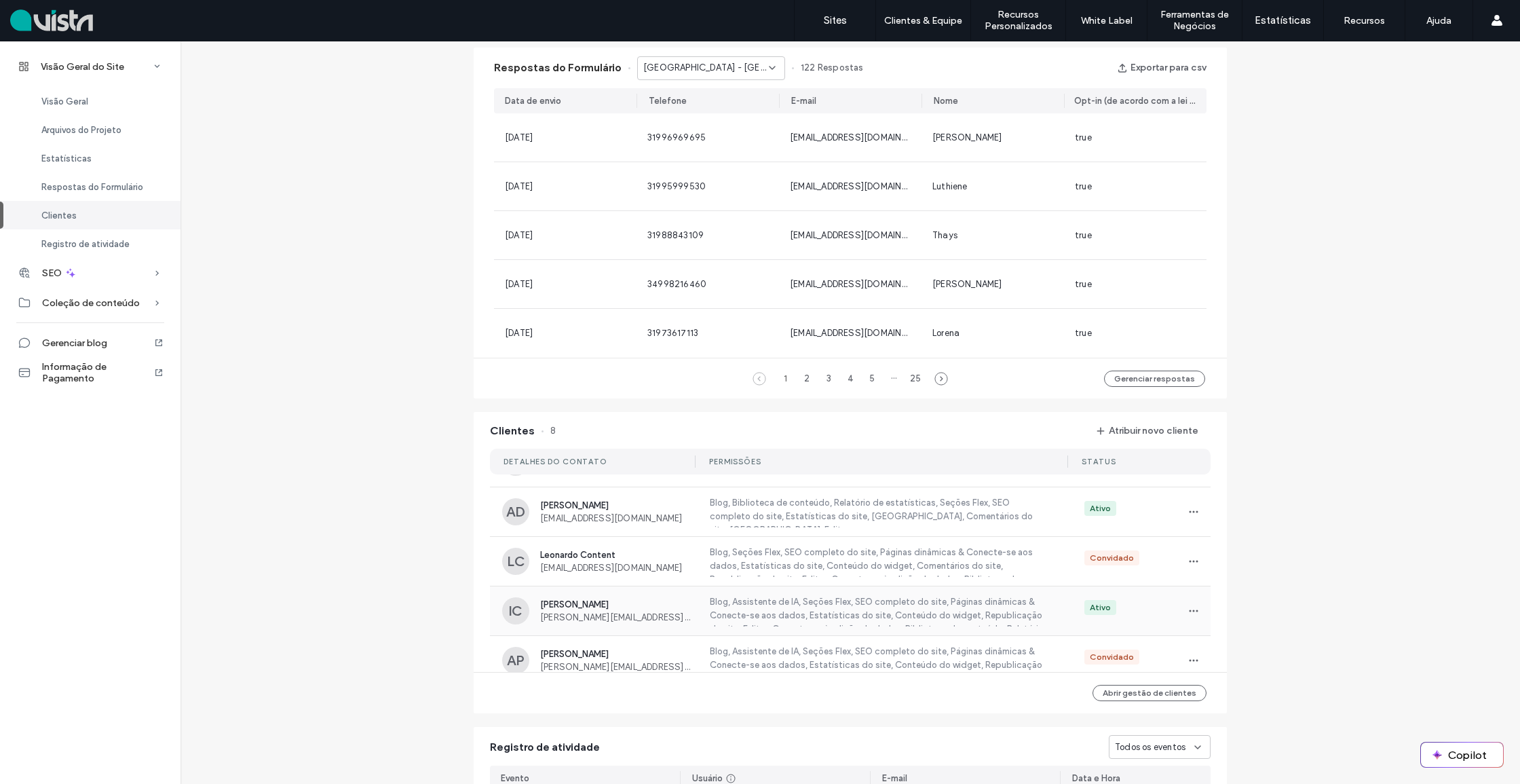
scroll to position [0, 3]
